Goal: Check status: Verify the current state of an ongoing process or item

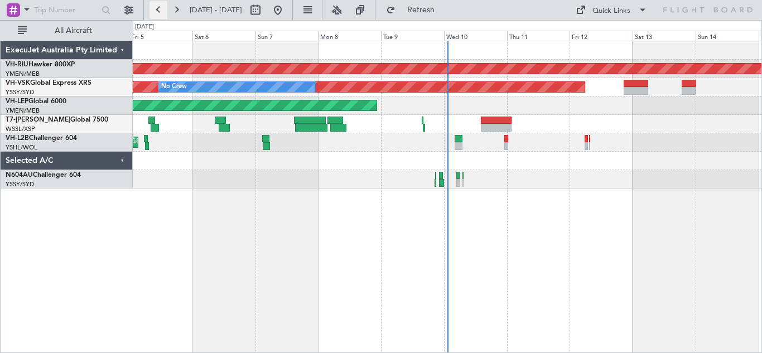
click at [160, 8] on button at bounding box center [158, 10] width 18 height 18
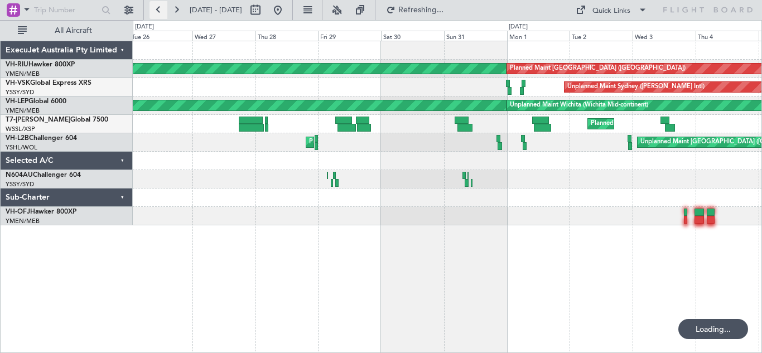
click at [160, 8] on button at bounding box center [158, 10] width 18 height 18
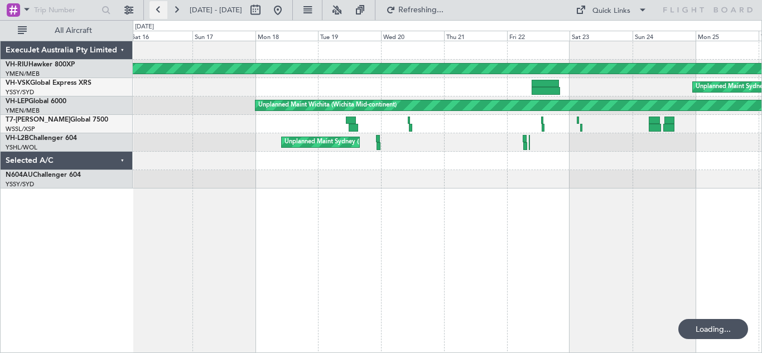
click at [160, 8] on button at bounding box center [158, 10] width 18 height 18
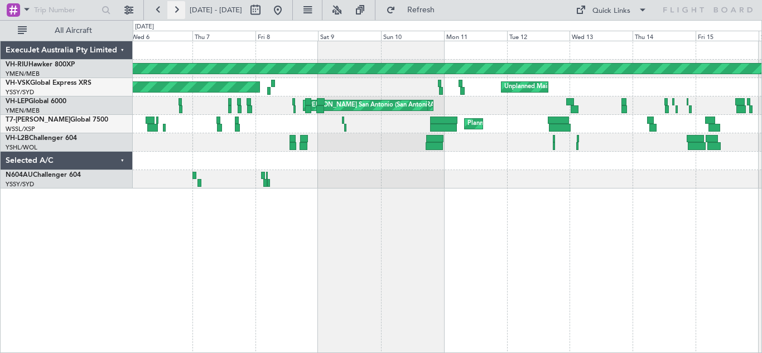
click at [179, 8] on button at bounding box center [176, 10] width 18 height 18
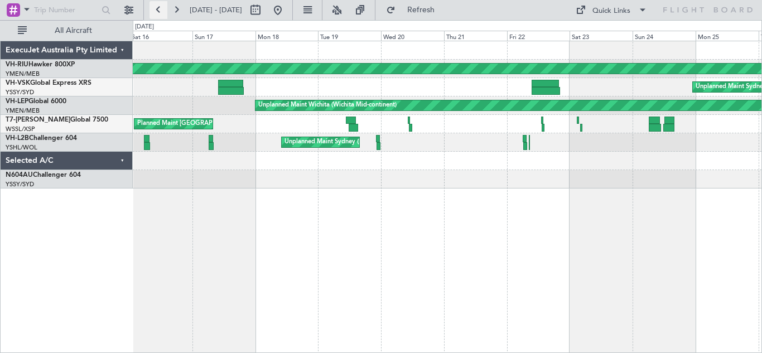
click at [158, 7] on button at bounding box center [158, 10] width 18 height 18
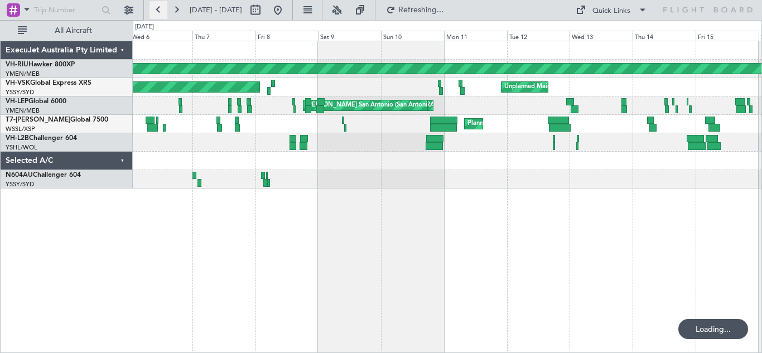
click at [158, 7] on button at bounding box center [158, 10] width 18 height 18
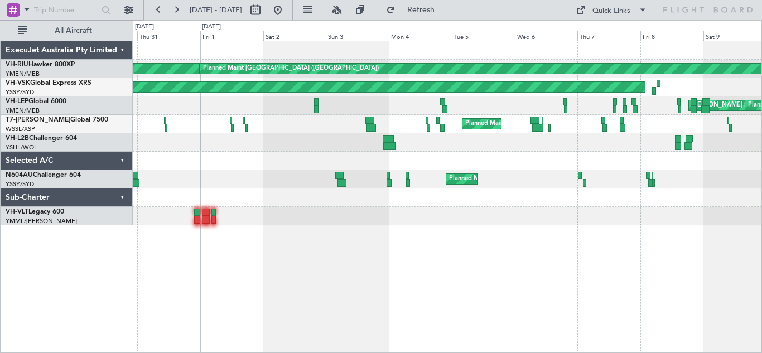
click at [440, 246] on div "Planned Maint [GEOGRAPHIC_DATA] ([GEOGRAPHIC_DATA]) Planned Maint [GEOGRAPHIC_D…" at bounding box center [447, 197] width 629 height 312
click at [178, 12] on button at bounding box center [176, 10] width 18 height 18
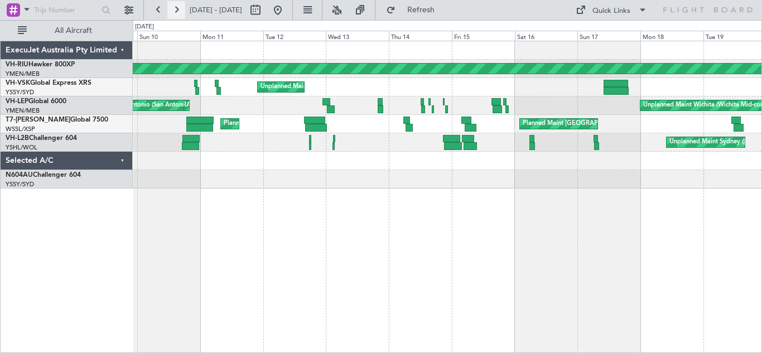
click at [178, 12] on button at bounding box center [176, 10] width 18 height 18
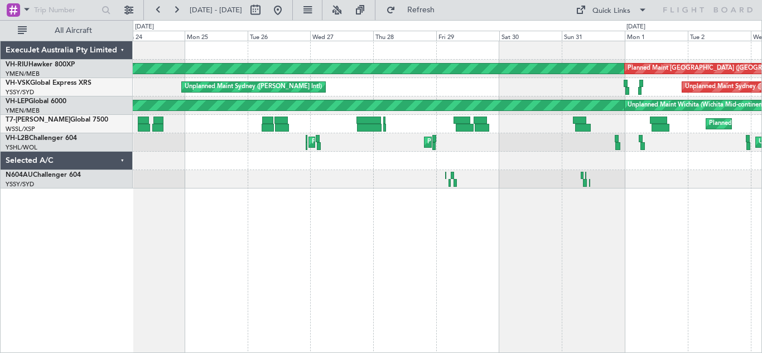
click at [400, 182] on div "Planned Maint [GEOGRAPHIC_DATA] ([GEOGRAPHIC_DATA]) Planned Maint [GEOGRAPHIC_D…" at bounding box center [447, 197] width 629 height 312
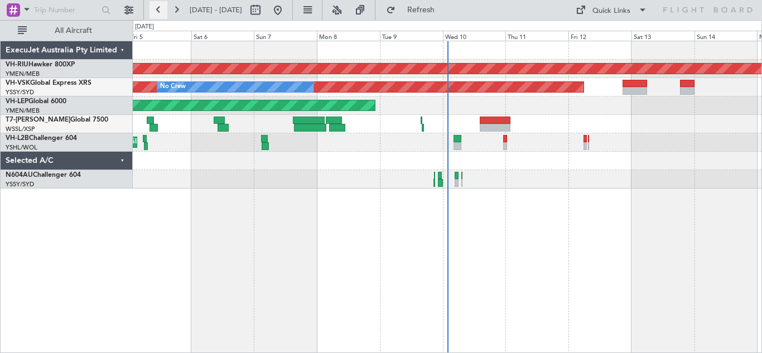
click at [157, 12] on button at bounding box center [158, 10] width 18 height 18
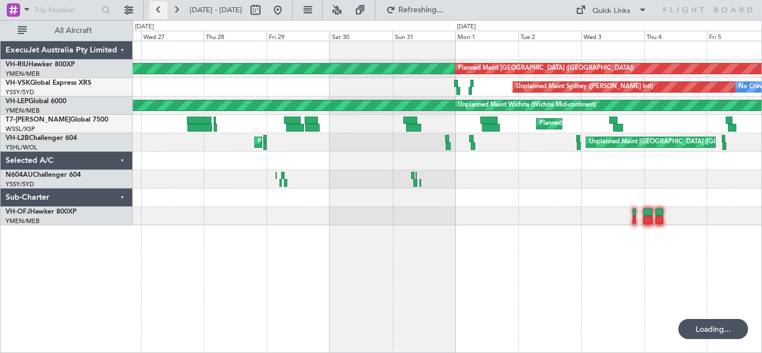
click at [157, 12] on button at bounding box center [158, 10] width 18 height 18
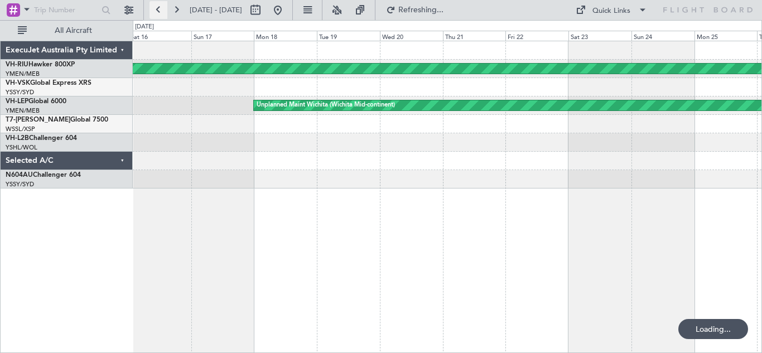
click at [157, 12] on button at bounding box center [158, 10] width 18 height 18
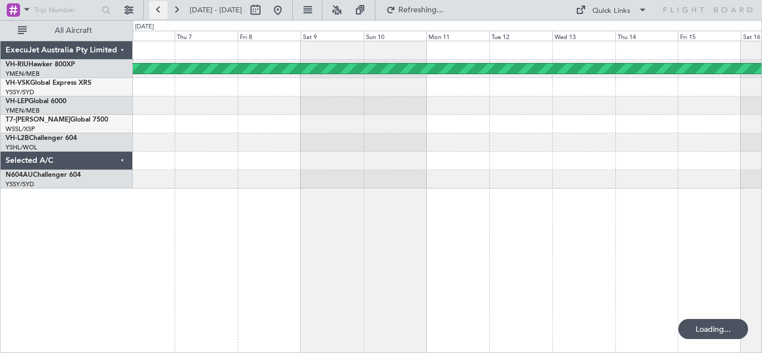
click at [157, 12] on button at bounding box center [158, 10] width 18 height 18
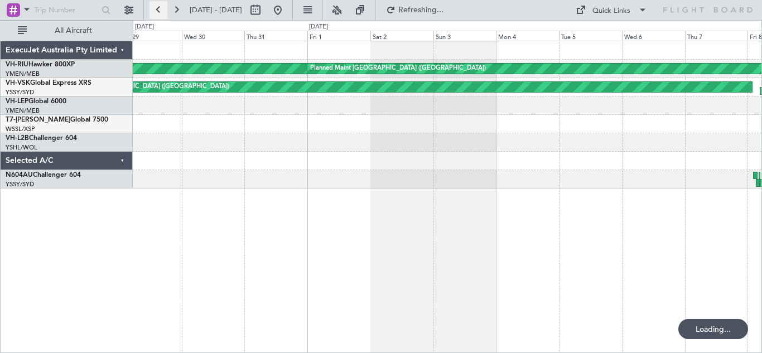
click at [157, 12] on button at bounding box center [158, 10] width 18 height 18
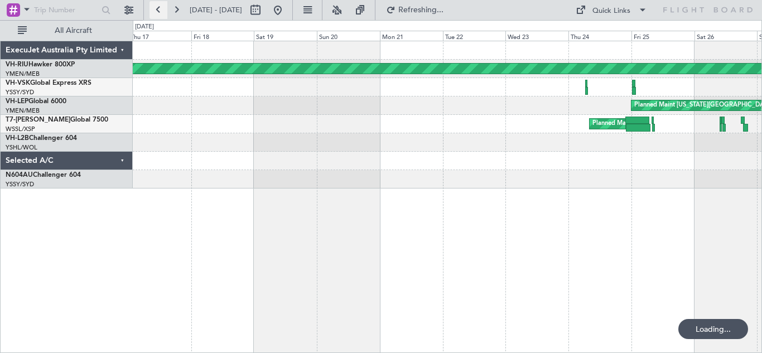
click at [157, 12] on button at bounding box center [158, 10] width 18 height 18
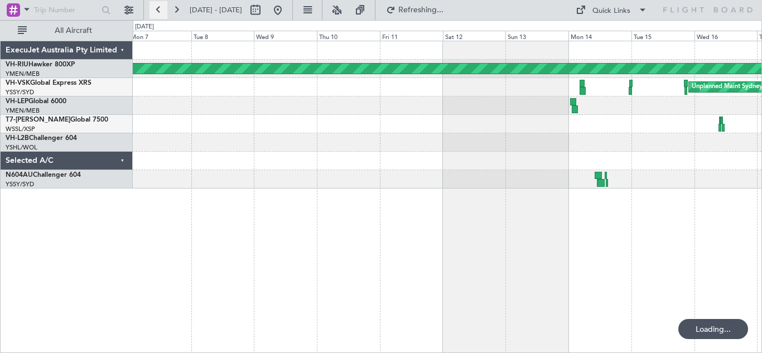
click at [157, 12] on button at bounding box center [158, 10] width 18 height 18
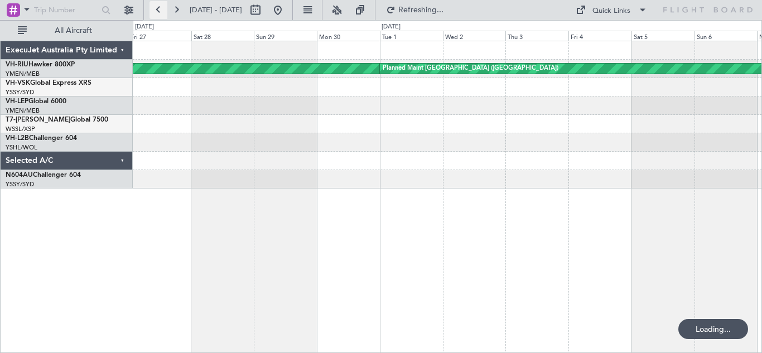
click at [157, 12] on button at bounding box center [158, 10] width 18 height 18
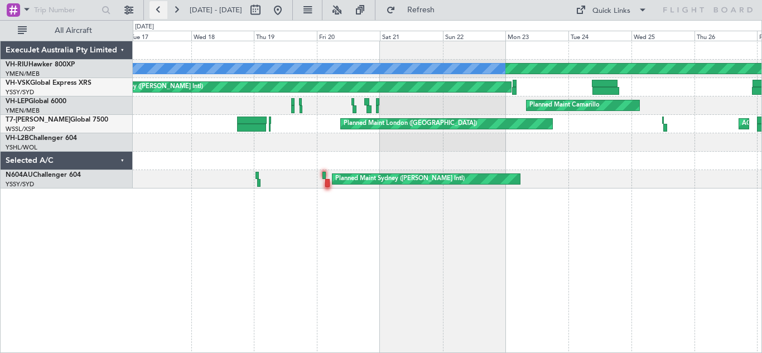
click at [157, 12] on button at bounding box center [158, 10] width 18 height 18
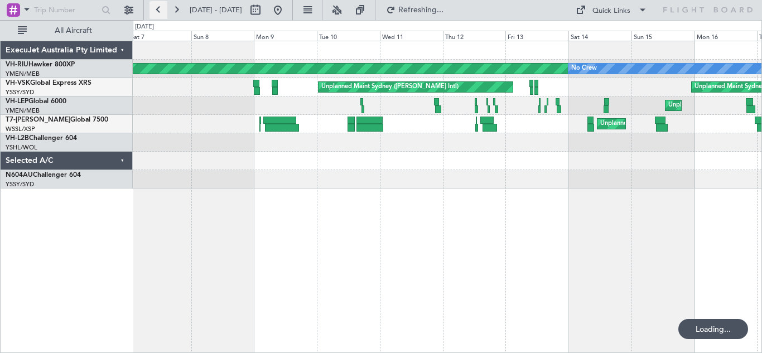
click at [157, 12] on button at bounding box center [158, 10] width 18 height 18
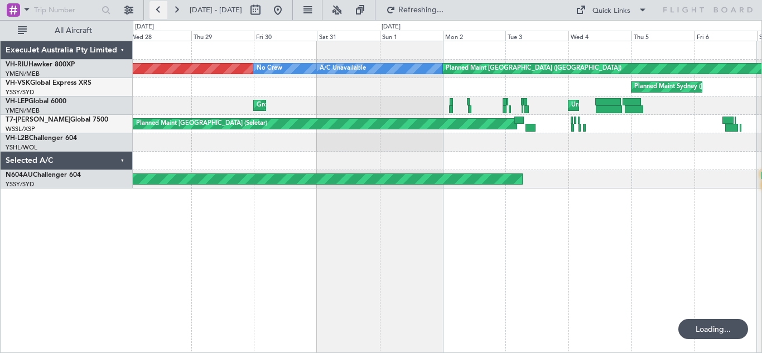
click at [157, 12] on button at bounding box center [158, 10] width 18 height 18
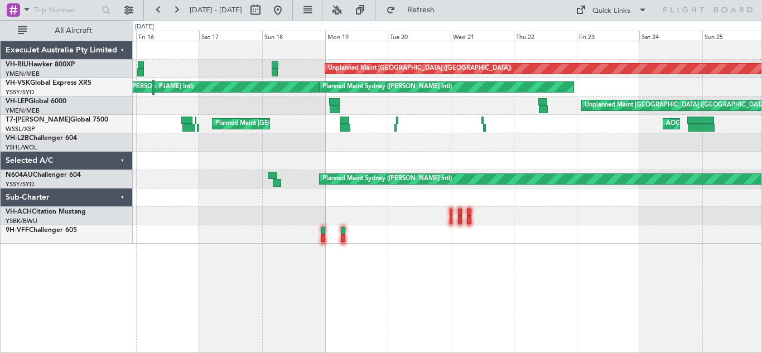
click at [295, 217] on div at bounding box center [447, 216] width 628 height 18
click at [179, 8] on button at bounding box center [176, 10] width 18 height 18
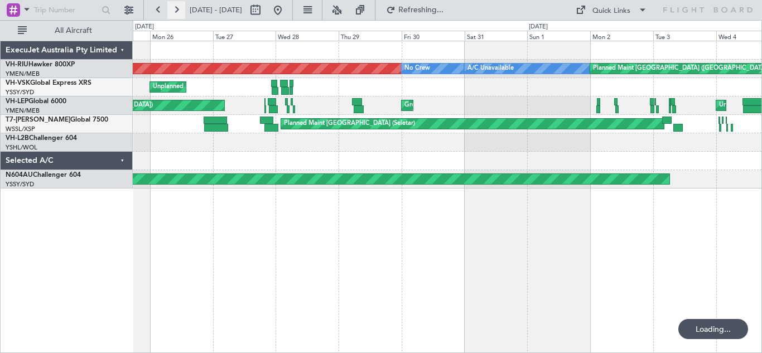
click at [179, 8] on button at bounding box center [176, 10] width 18 height 18
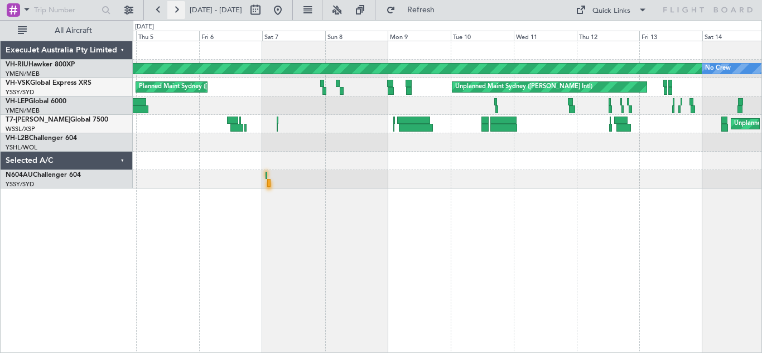
click at [177, 14] on button at bounding box center [176, 10] width 18 height 18
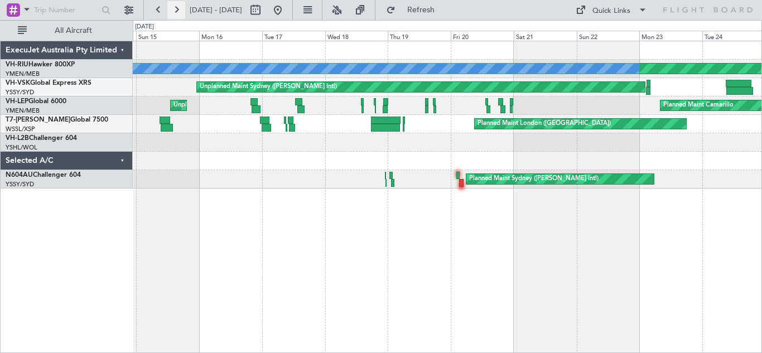
click at [176, 8] on button at bounding box center [176, 10] width 18 height 18
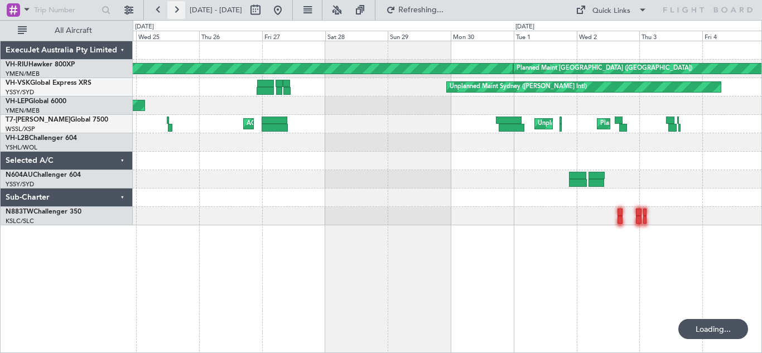
click at [176, 8] on button at bounding box center [176, 10] width 18 height 18
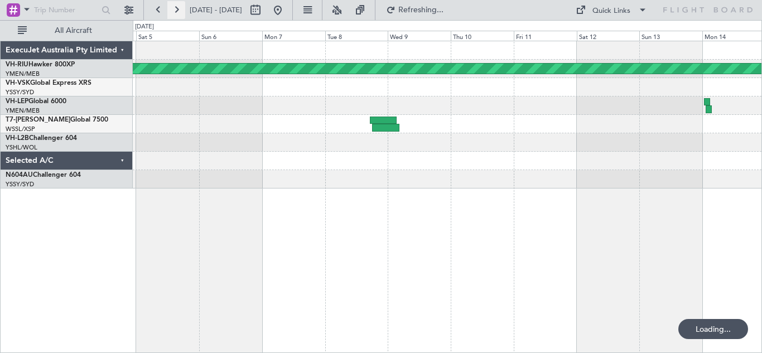
click at [176, 8] on button at bounding box center [176, 10] width 18 height 18
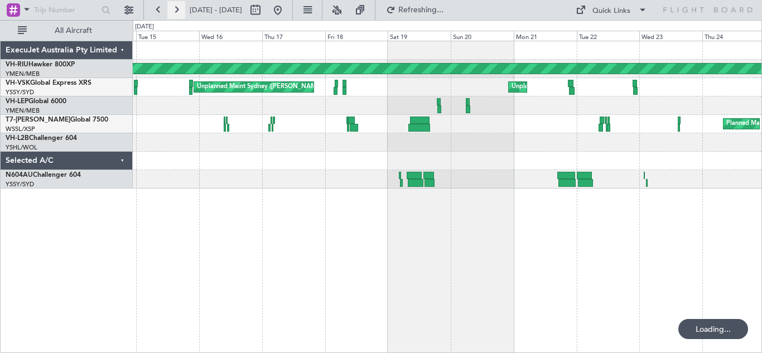
click at [176, 8] on button at bounding box center [176, 10] width 18 height 18
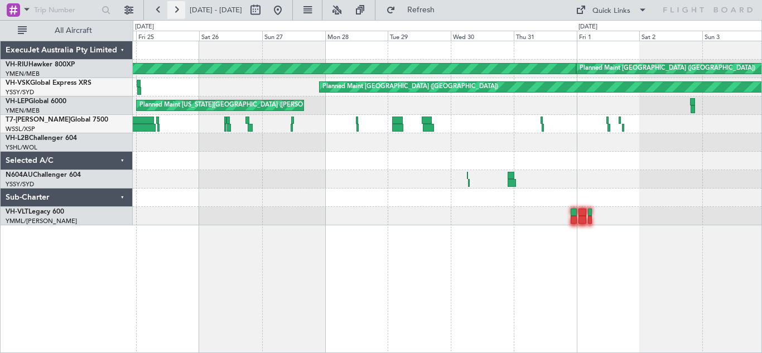
click at [176, 8] on button at bounding box center [176, 10] width 18 height 18
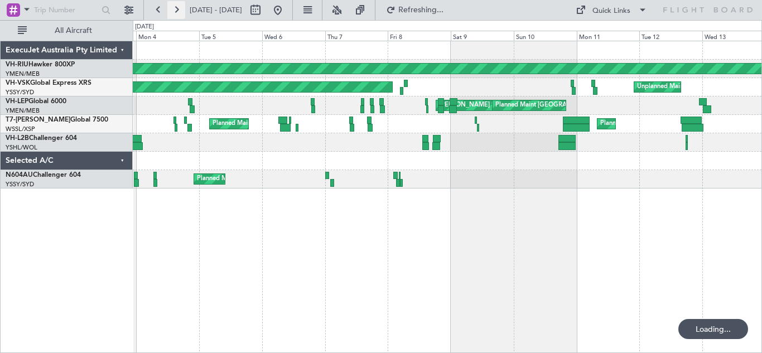
click at [176, 8] on button at bounding box center [176, 10] width 18 height 18
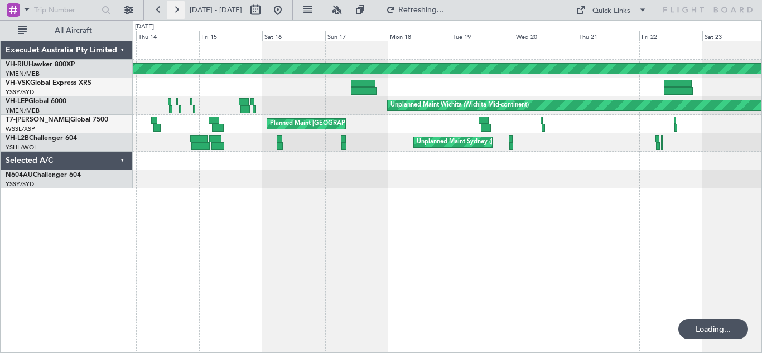
click at [176, 8] on button at bounding box center [176, 10] width 18 height 18
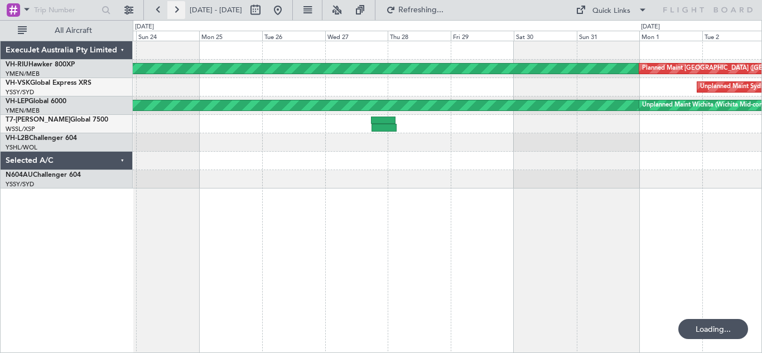
click at [176, 8] on button at bounding box center [176, 10] width 18 height 18
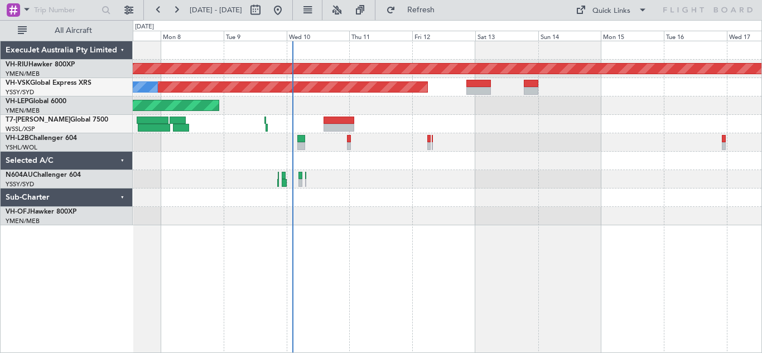
click at [362, 233] on div "Planned Maint Melbourne (Essendon) Unplanned Maint Sydney (Kingsford Smith Intl…" at bounding box center [447, 197] width 629 height 312
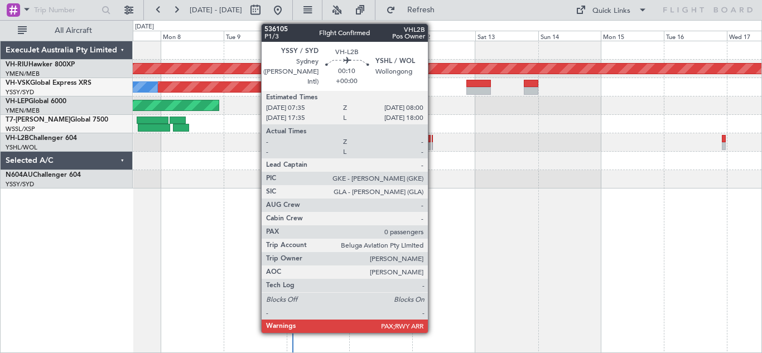
click at [433, 141] on div at bounding box center [432, 139] width 1 height 8
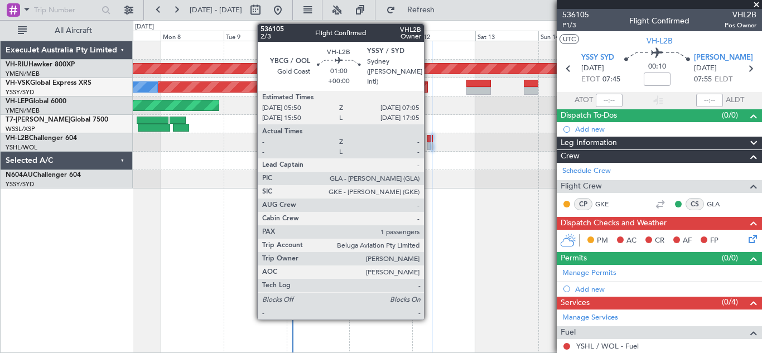
click at [429, 144] on div at bounding box center [428, 146] width 3 height 8
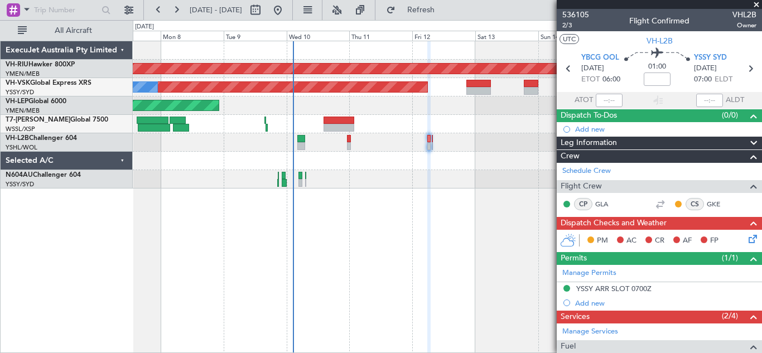
click at [756, 4] on span at bounding box center [756, 5] width 11 height 10
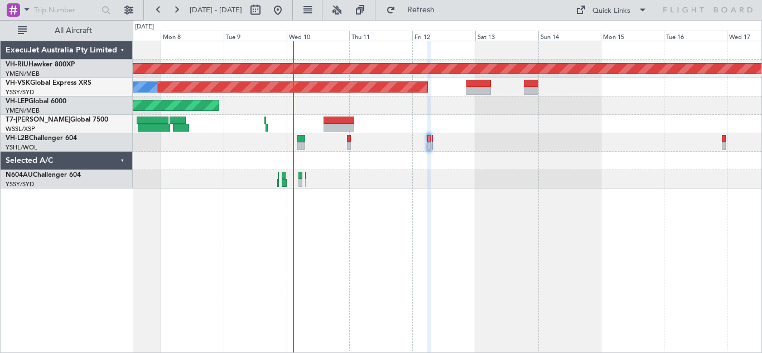
type input "0"
click at [180, 12] on button at bounding box center [176, 10] width 18 height 18
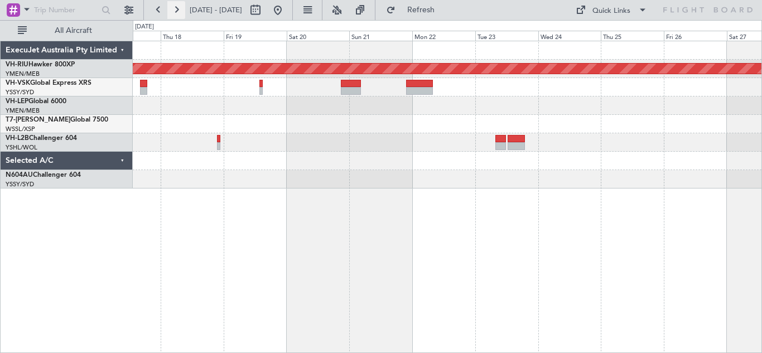
click at [177, 9] on button at bounding box center [176, 10] width 18 height 18
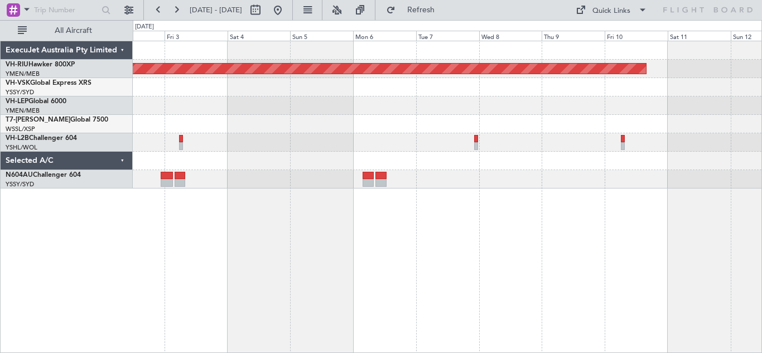
click at [267, 116] on div "Planned Maint [GEOGRAPHIC_DATA] ([GEOGRAPHIC_DATA])" at bounding box center [447, 114] width 628 height 147
